Goal: Information Seeking & Learning: Find specific fact

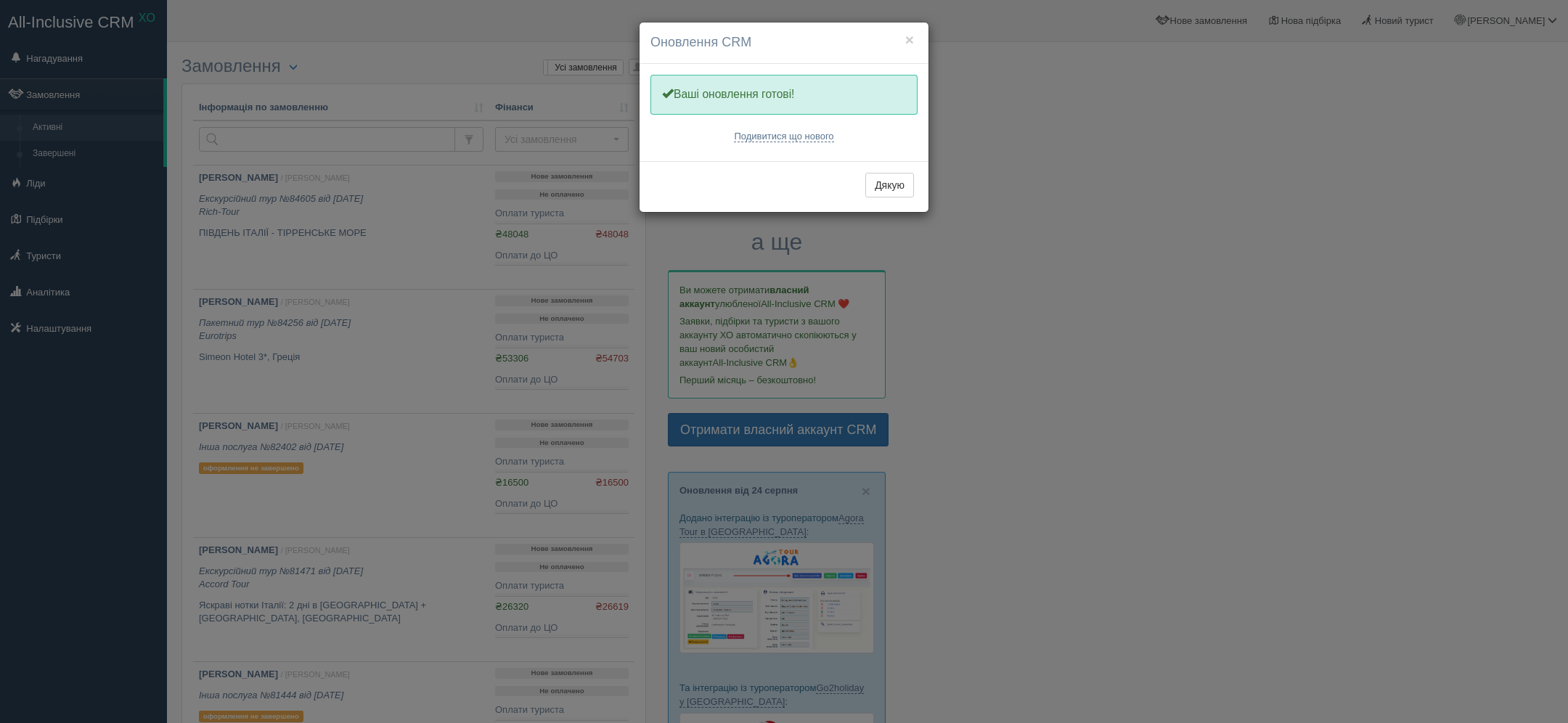
click at [915, 35] on h4 "Оновлення CRM" at bounding box center [784, 42] width 267 height 19
click at [913, 36] on button "×" at bounding box center [909, 40] width 8 height 15
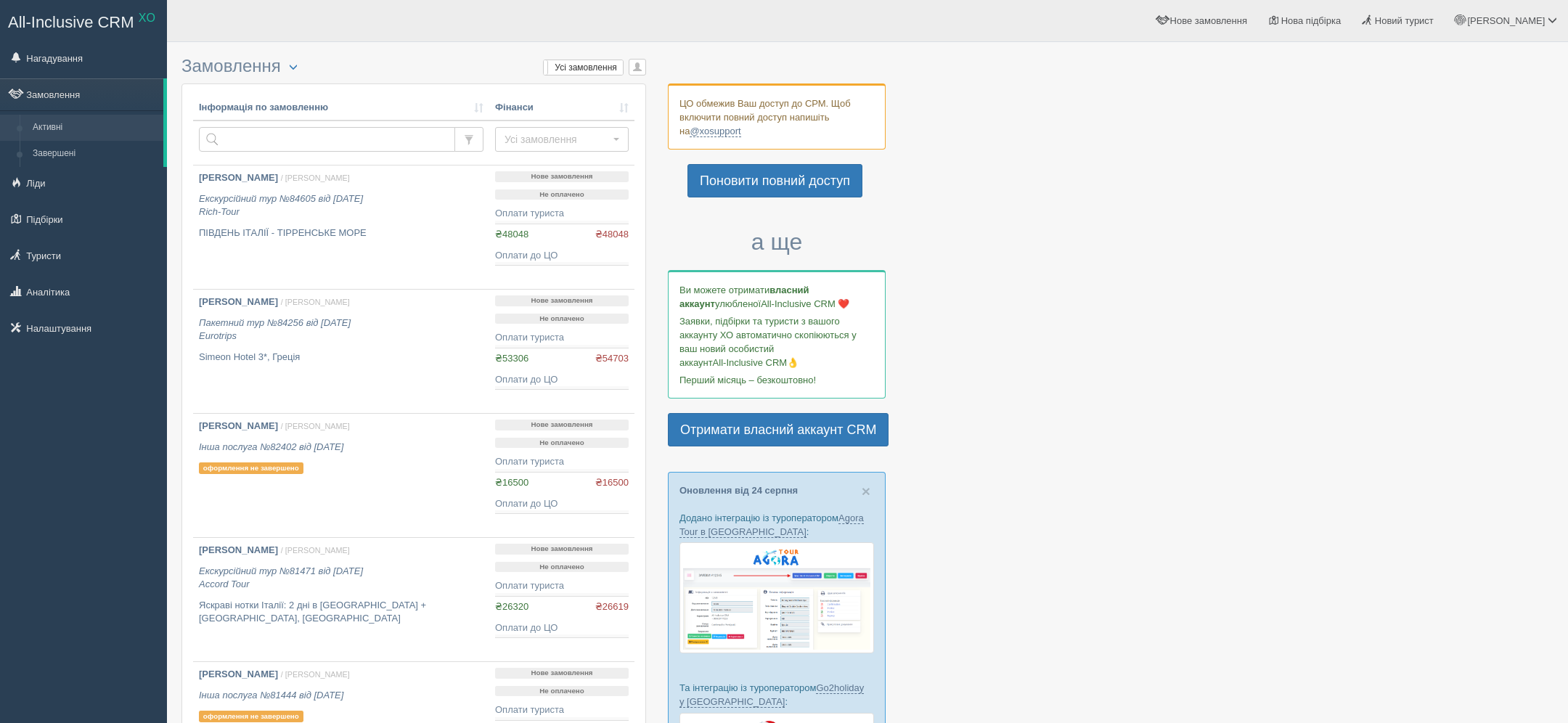
click at [293, 125] on td at bounding box center [342, 143] width 296 height 45
click at [265, 145] on input "text" at bounding box center [327, 140] width 256 height 25
paste input "+380679225379"
type input "+380679225379"
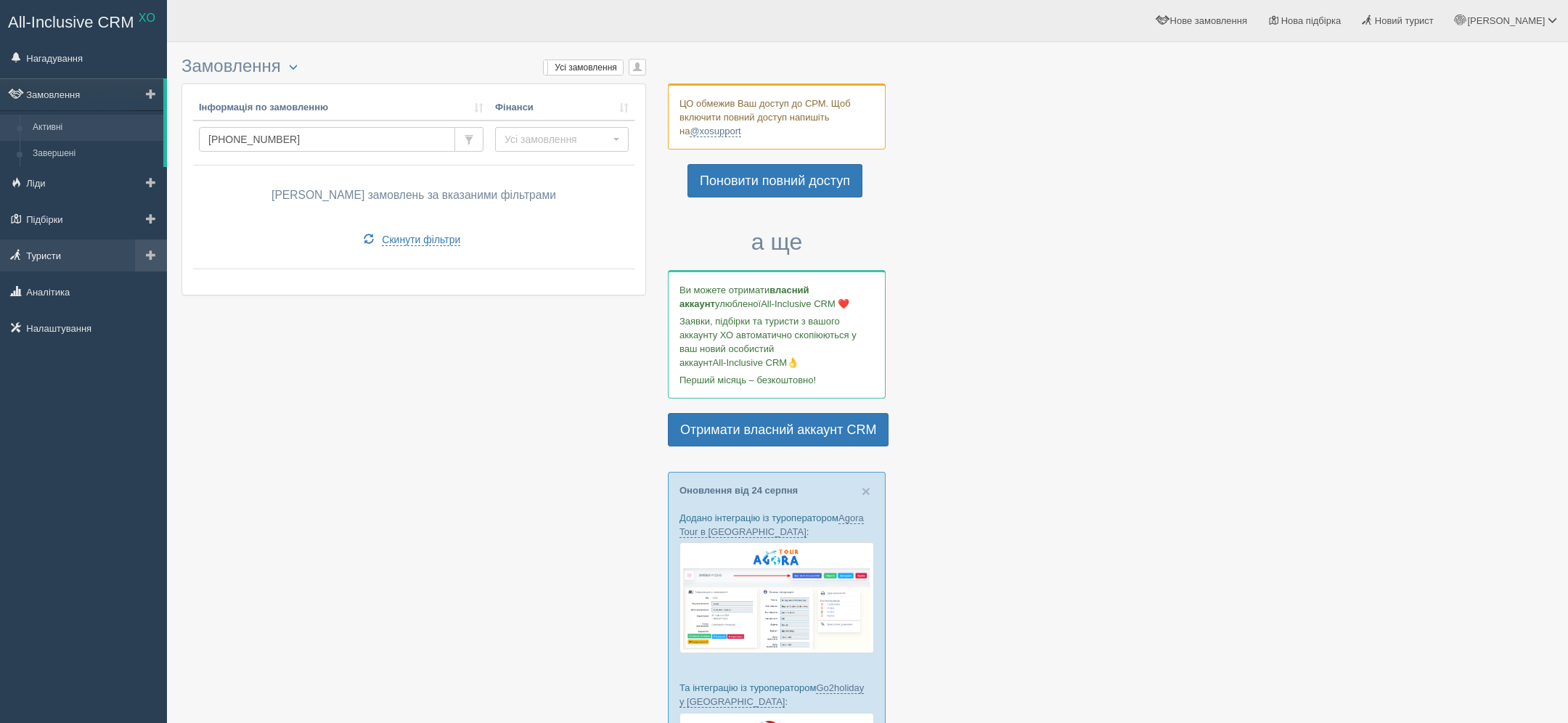
click at [61, 262] on link "Туристи" at bounding box center [83, 256] width 167 height 32
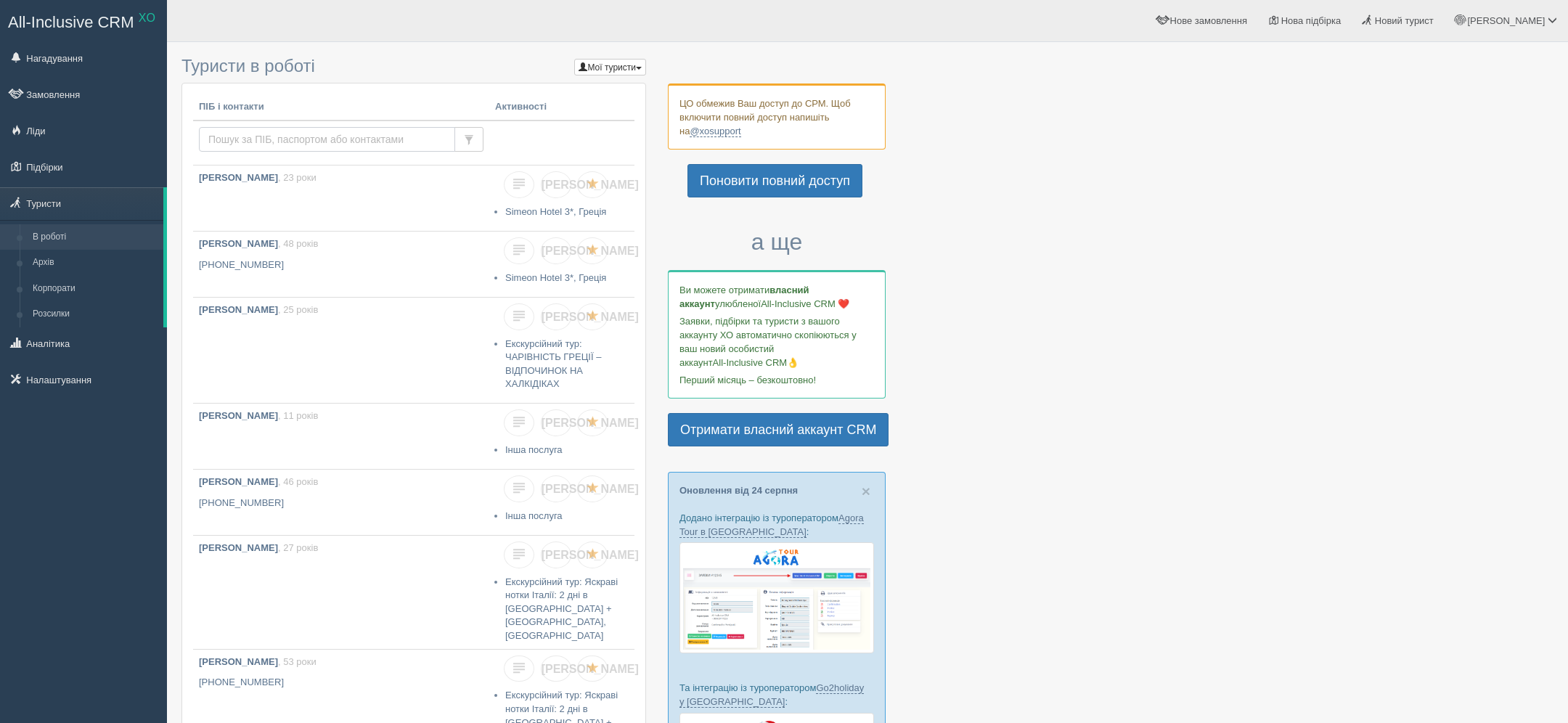
click at [295, 135] on input "text" at bounding box center [327, 140] width 256 height 25
paste input "[PHONE_NUMBER]"
type input "[PHONE_NUMBER]"
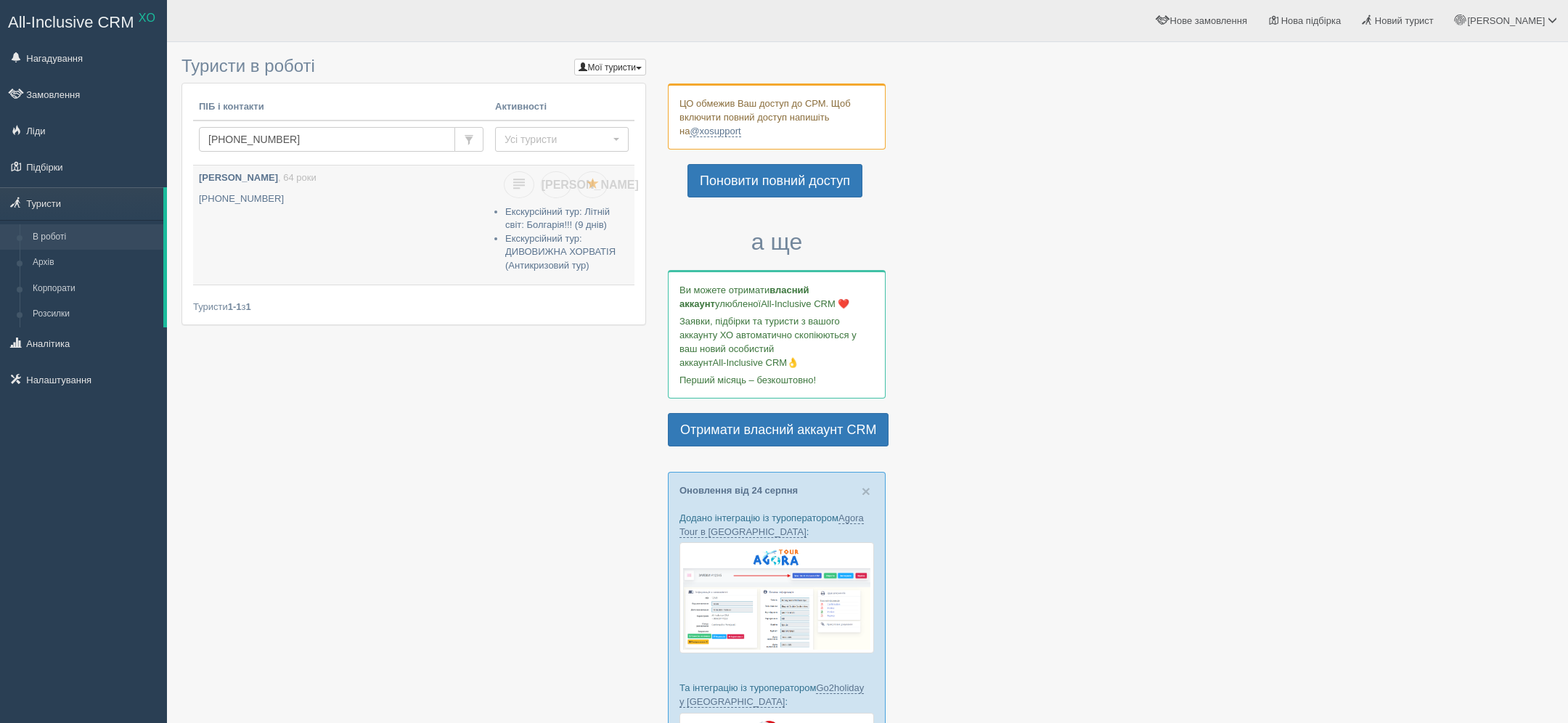
click at [510, 201] on td "Я Екскурсійний тур: Літній світ: Болгарія!!! (9 днів) Екскурсійний тур: ДИВОВИЖ…" at bounding box center [562, 225] width 145 height 120
click at [461, 206] on link "Кунько Валентина , 64 роки +380 67 922 5379" at bounding box center [342, 225] width 296 height 119
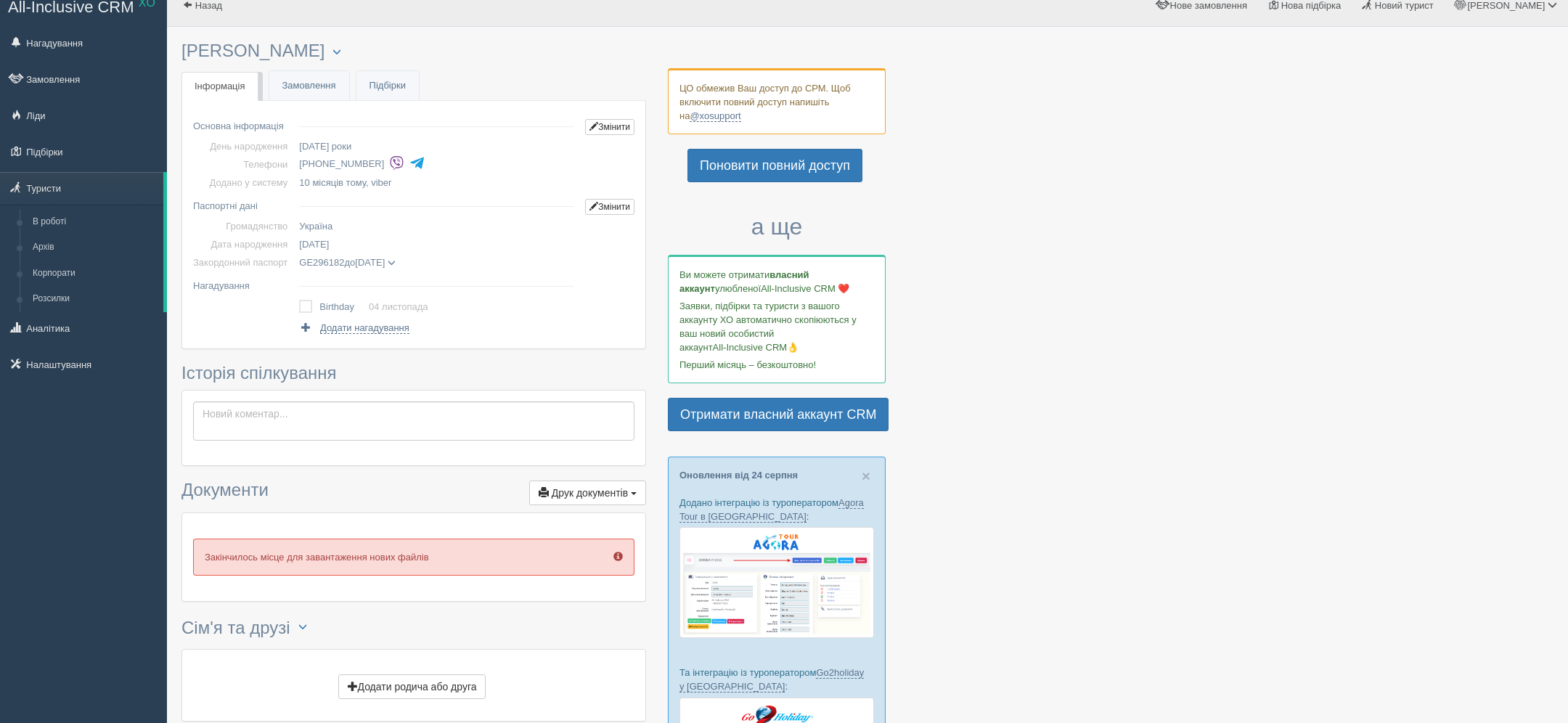
scroll to position [9, 0]
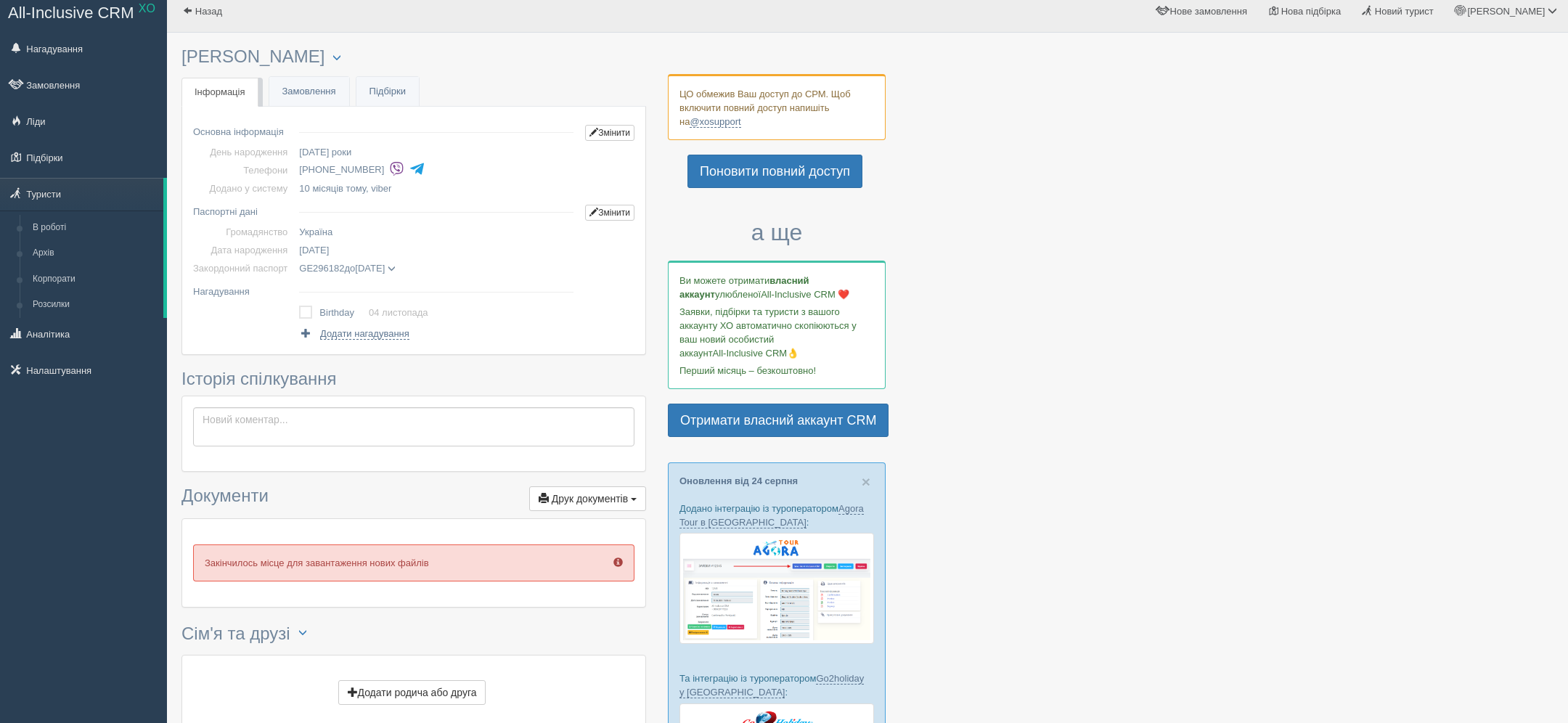
click at [316, 106] on div "× Туриста відправлено до архіву × Туриста взято у роботу Кунько Валентина Менед…" at bounding box center [413, 391] width 464 height 702
click at [308, 100] on link "Замовлення" at bounding box center [309, 92] width 80 height 30
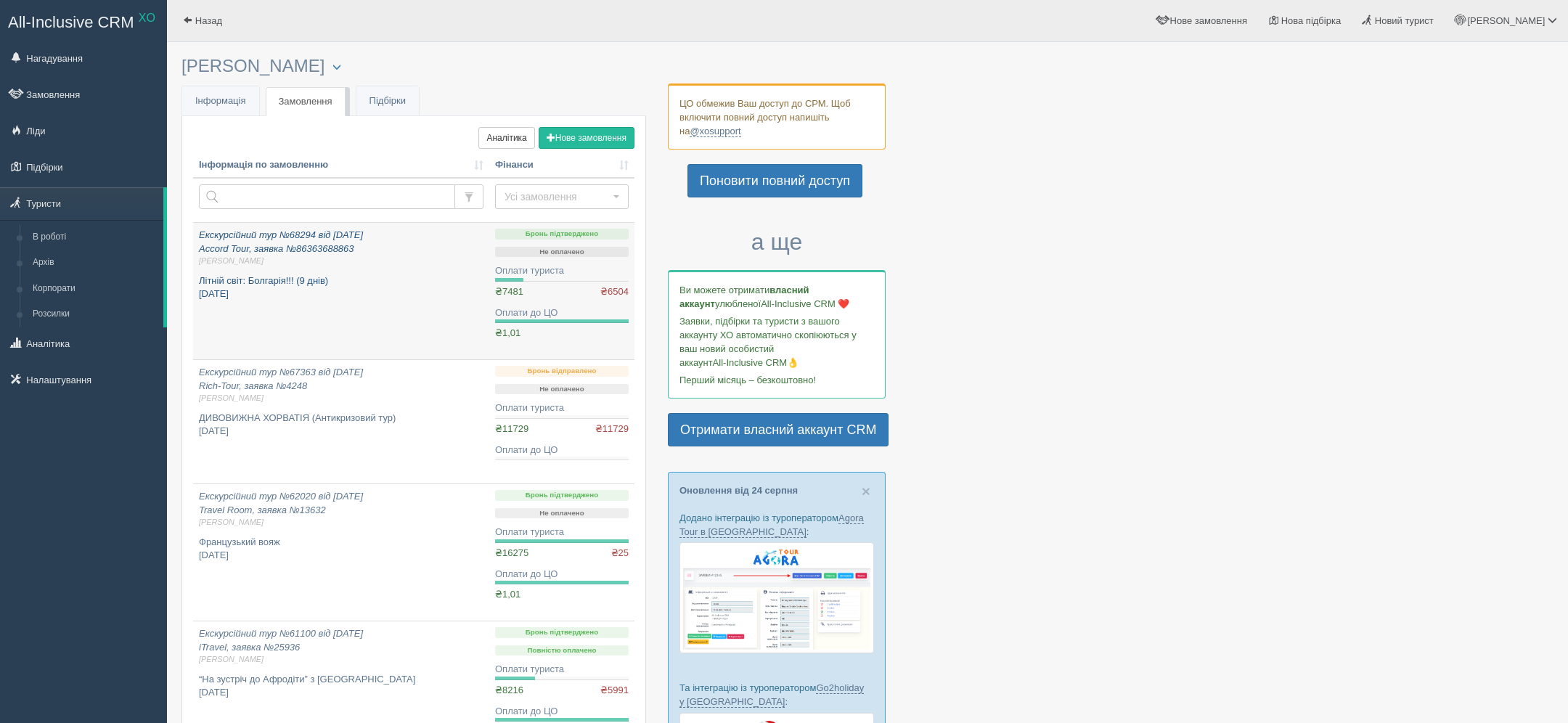
click at [400, 283] on p "Літній світ: Болгарія!!! (9 днів) серпень 2025" at bounding box center [341, 288] width 284 height 26
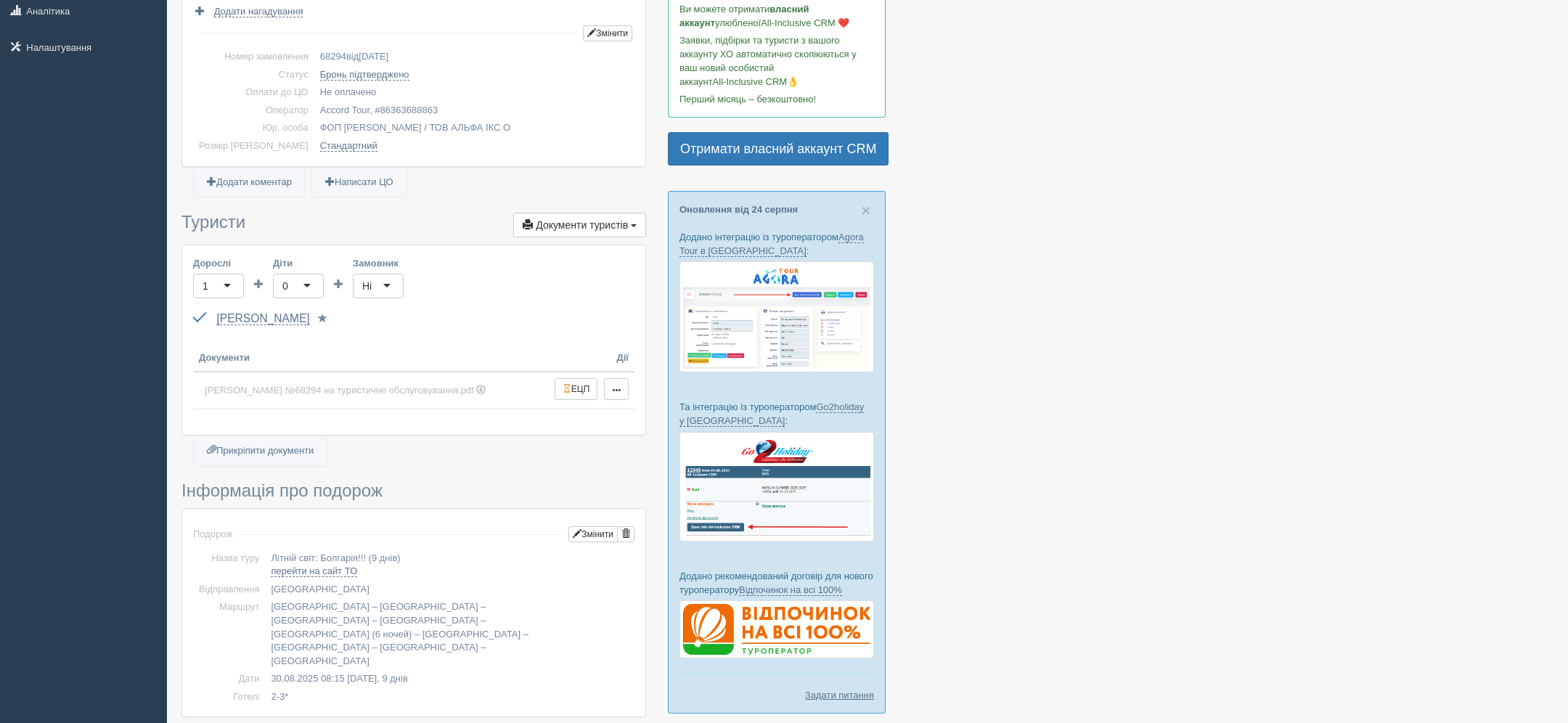
scroll to position [278, 0]
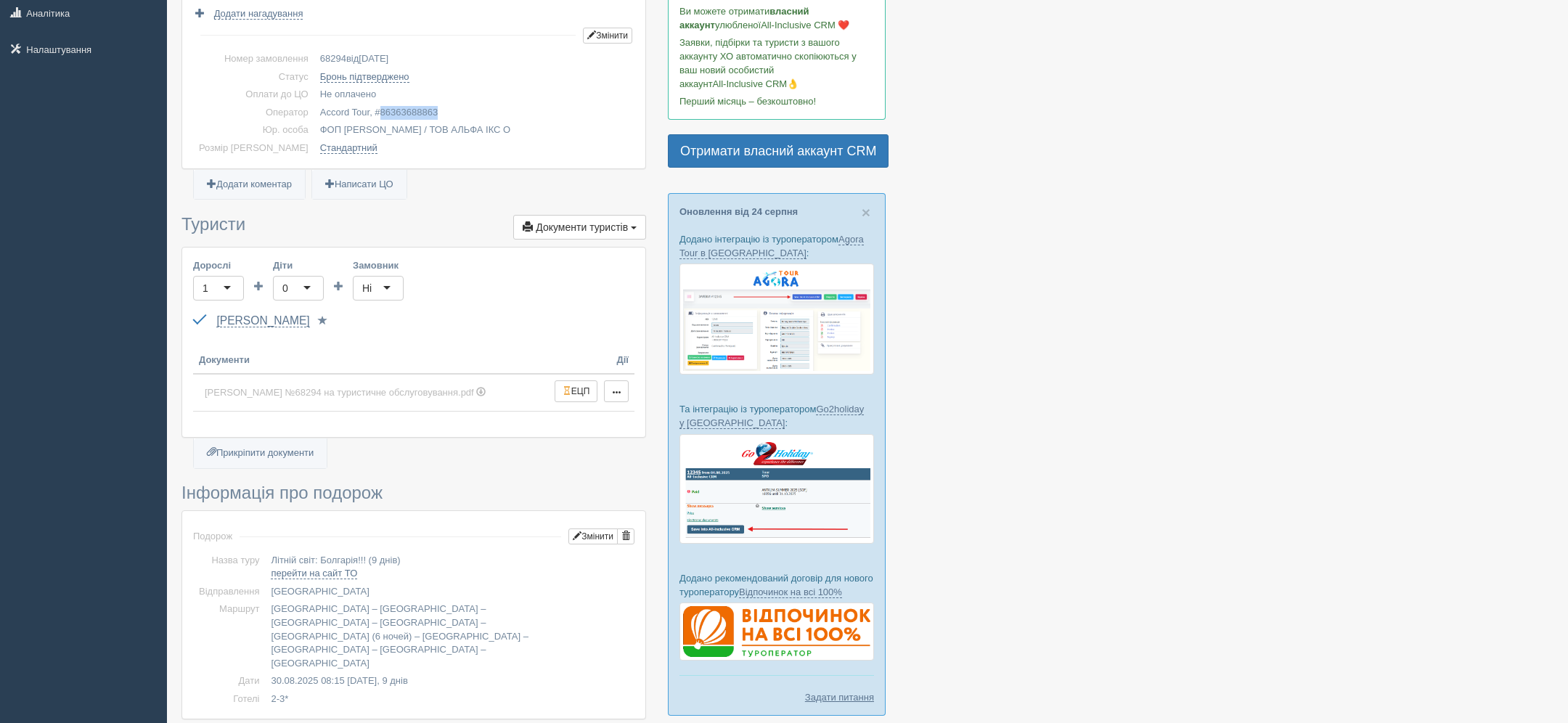
click at [413, 116] on span "86363688863" at bounding box center [410, 112] width 59 height 11
